Goal: Task Accomplishment & Management: Complete application form

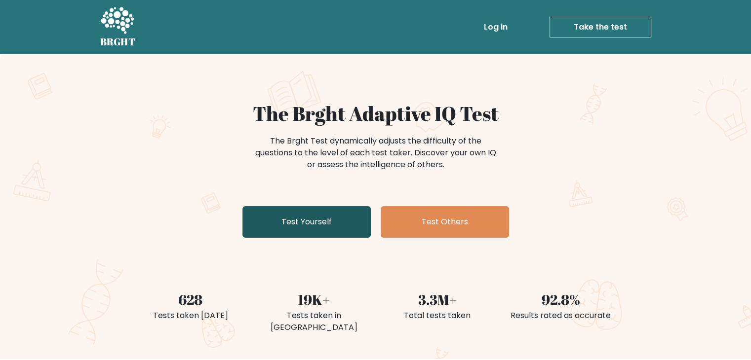
click at [316, 225] on link "Test Yourself" at bounding box center [306, 222] width 128 height 32
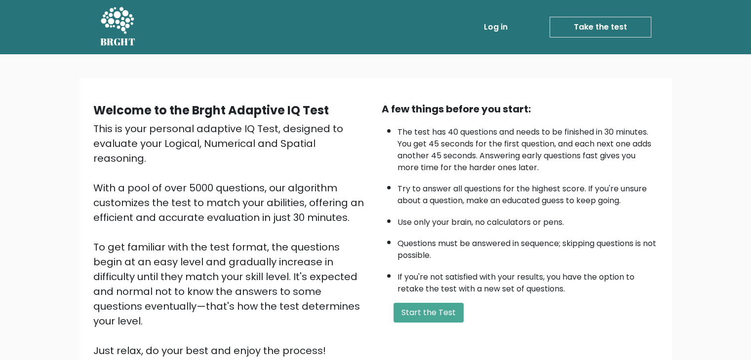
scroll to position [92, 0]
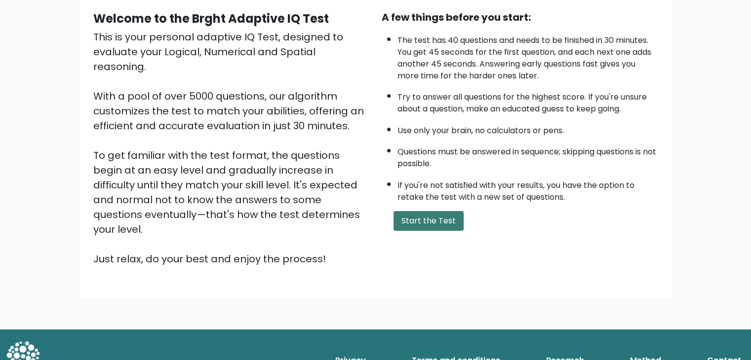
click at [426, 213] on button "Start the Test" at bounding box center [428, 221] width 70 height 20
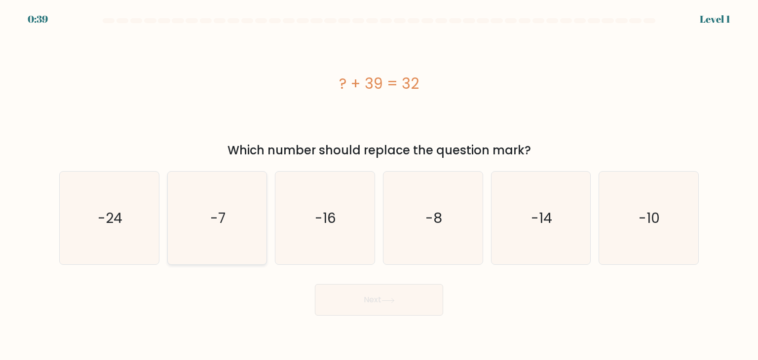
click at [219, 230] on icon "-7" at bounding box center [217, 218] width 93 height 93
click at [379, 185] on input "b. -7" at bounding box center [379, 182] width 0 height 5
radio input "true"
click at [373, 307] on button "Next" at bounding box center [379, 300] width 128 height 32
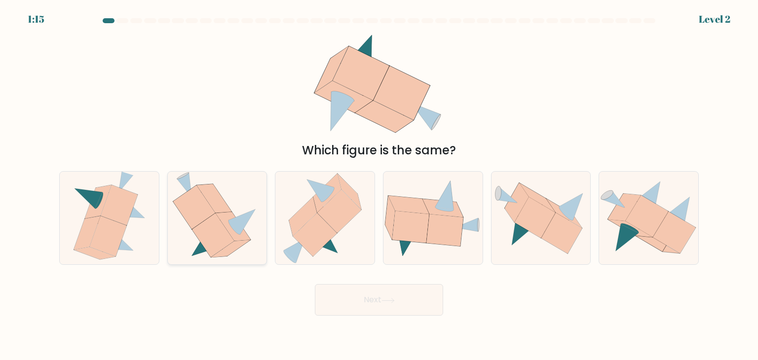
click at [207, 228] on icon at bounding box center [213, 236] width 42 height 44
click at [379, 185] on input "b." at bounding box center [379, 182] width 0 height 5
radio input "true"
click at [386, 301] on icon at bounding box center [388, 300] width 13 height 5
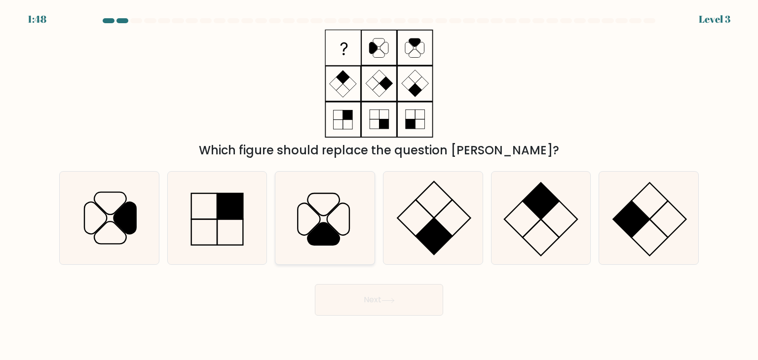
click at [319, 206] on icon at bounding box center [324, 218] width 93 height 93
click at [379, 185] on input "c." at bounding box center [379, 182] width 0 height 5
radio input "true"
click at [409, 297] on button "Next" at bounding box center [379, 300] width 128 height 32
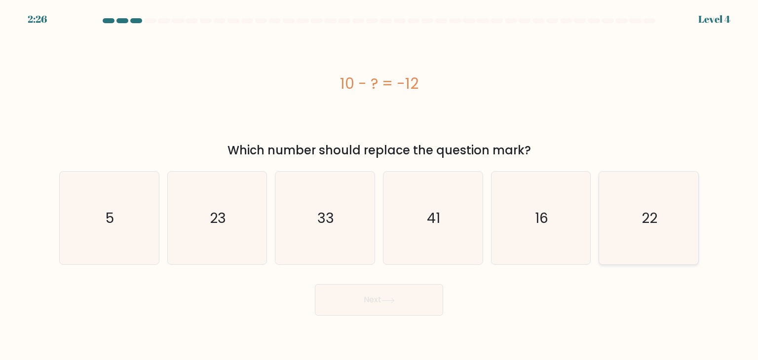
click at [639, 223] on icon "22" at bounding box center [648, 218] width 93 height 93
click at [380, 185] on input "f. 22" at bounding box center [379, 182] width 0 height 5
radio input "true"
click at [374, 303] on button "Next" at bounding box center [379, 300] width 128 height 32
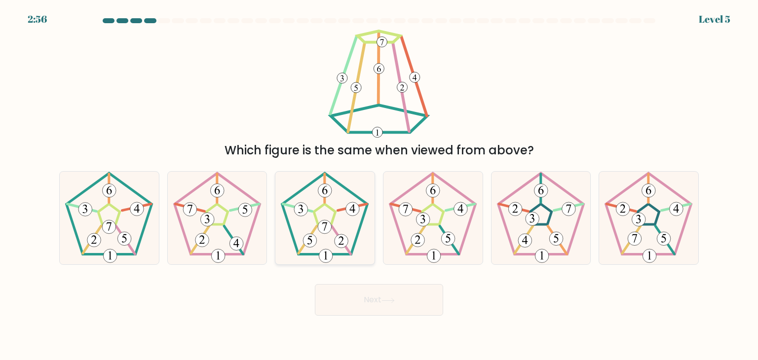
click at [328, 208] on 211 at bounding box center [325, 214] width 22 height 21
click at [379, 185] on input "c." at bounding box center [379, 182] width 0 height 5
radio input "true"
click at [379, 304] on button "Next" at bounding box center [379, 300] width 128 height 32
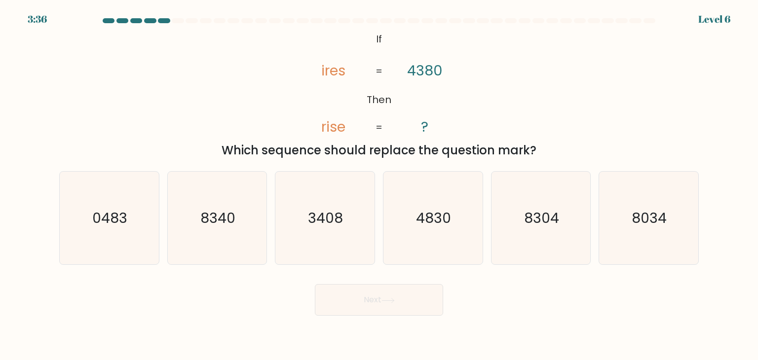
click at [163, 22] on div at bounding box center [164, 20] width 12 height 5
click at [322, 218] on text "3408" at bounding box center [326, 218] width 35 height 20
click at [379, 185] on input "c. 3408" at bounding box center [379, 182] width 0 height 5
radio input "true"
click at [352, 295] on button "Next" at bounding box center [379, 300] width 128 height 32
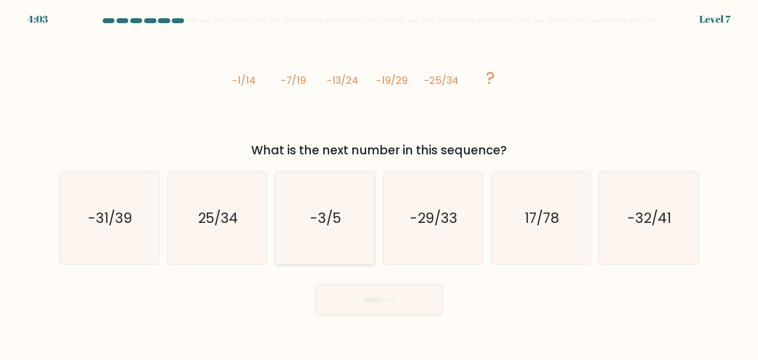
click at [322, 218] on text "-3/5" at bounding box center [326, 218] width 31 height 20
click at [379, 185] on input "c. -3/5" at bounding box center [379, 182] width 0 height 5
radio input "true"
click at [386, 295] on button "Next" at bounding box center [379, 300] width 128 height 32
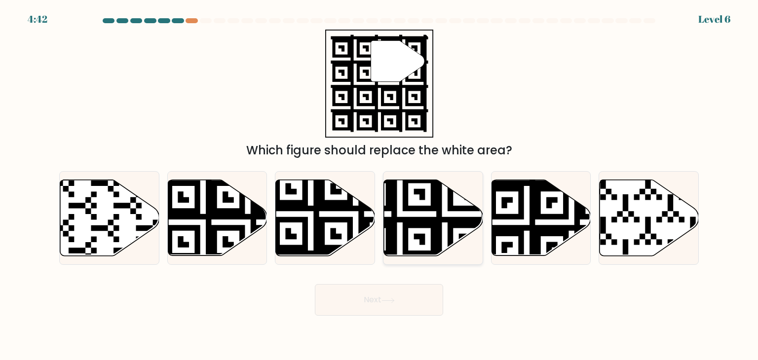
click at [433, 233] on icon at bounding box center [400, 259] width 180 height 180
click at [380, 185] on input "d." at bounding box center [379, 182] width 0 height 5
radio input "true"
click at [403, 292] on button "Next" at bounding box center [379, 300] width 128 height 32
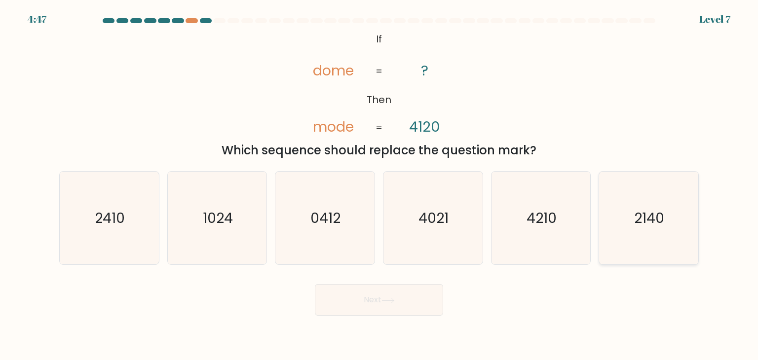
click at [630, 230] on icon "2140" at bounding box center [648, 218] width 93 height 93
click at [380, 185] on input "f. 2140" at bounding box center [379, 182] width 0 height 5
radio input "true"
click at [379, 299] on button "Next" at bounding box center [379, 300] width 128 height 32
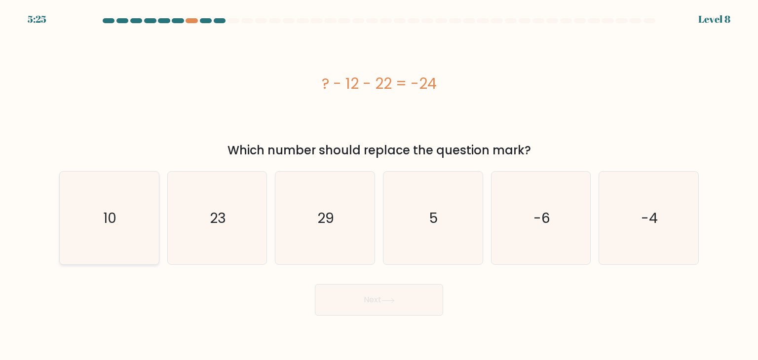
click at [123, 206] on icon "10" at bounding box center [109, 218] width 93 height 93
click at [379, 185] on input "a. 10" at bounding box center [379, 182] width 0 height 5
radio input "true"
click at [367, 297] on button "Next" at bounding box center [379, 300] width 128 height 32
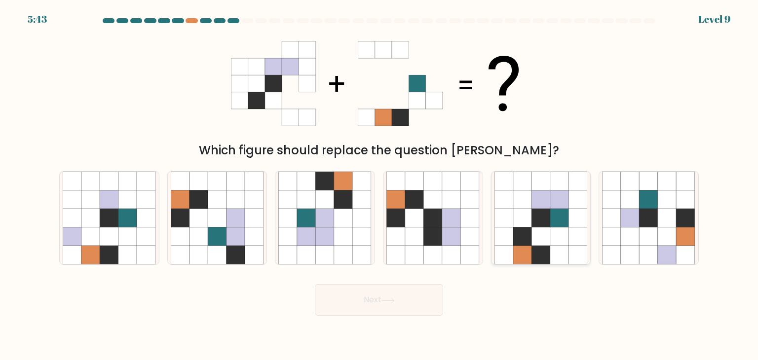
click at [548, 232] on icon at bounding box center [541, 237] width 19 height 19
click at [380, 185] on input "e." at bounding box center [379, 182] width 0 height 5
radio input "true"
click at [369, 315] on button "Next" at bounding box center [379, 300] width 128 height 32
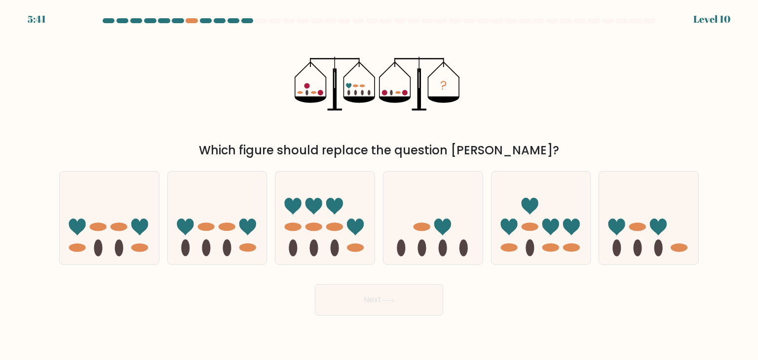
click at [398, 295] on button "Next" at bounding box center [379, 300] width 128 height 32
